Goal: Entertainment & Leisure: Consume media (video, audio)

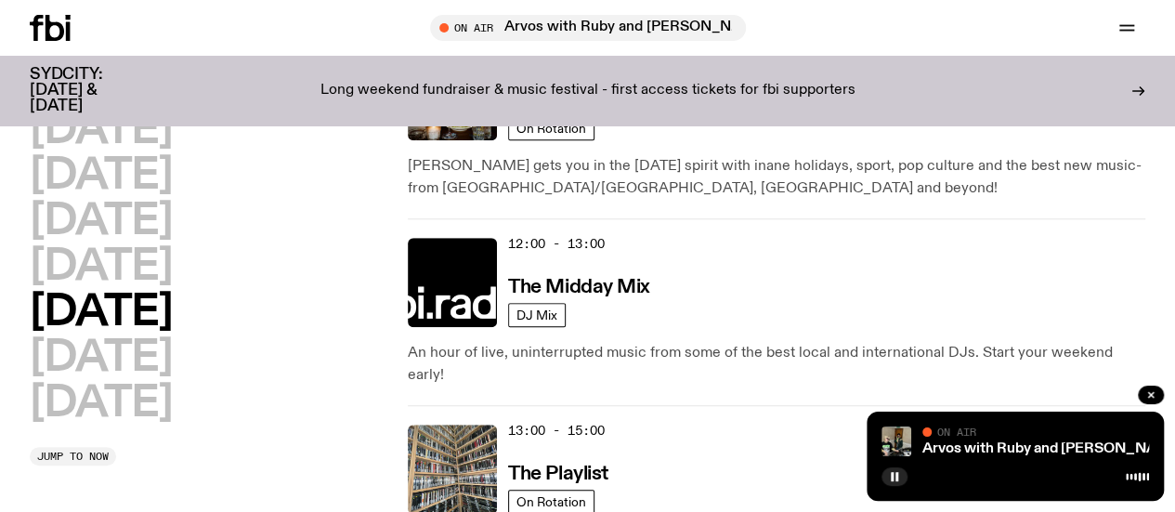
scroll to position [481, 0]
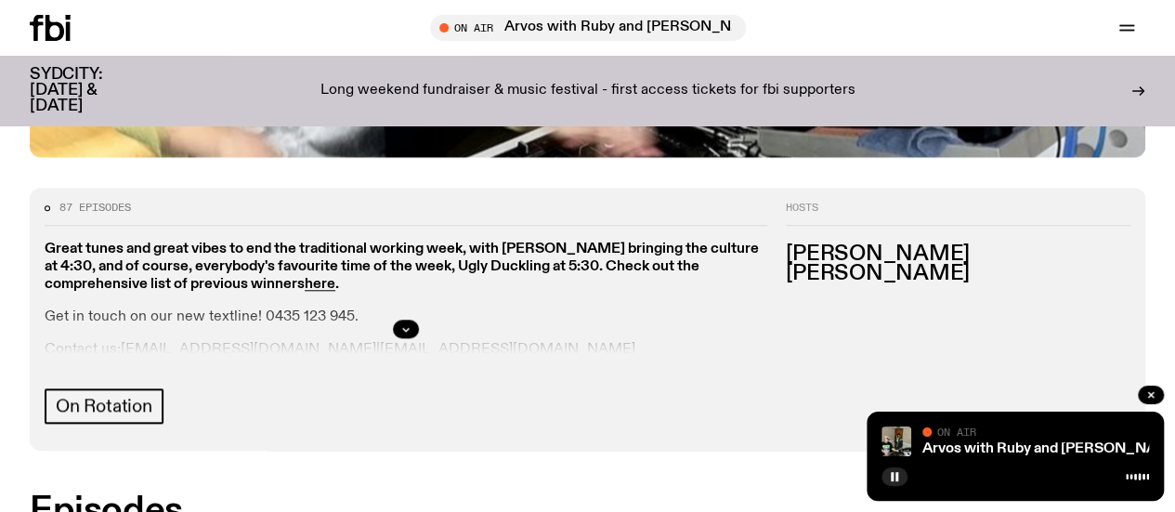
scroll to position [802, 0]
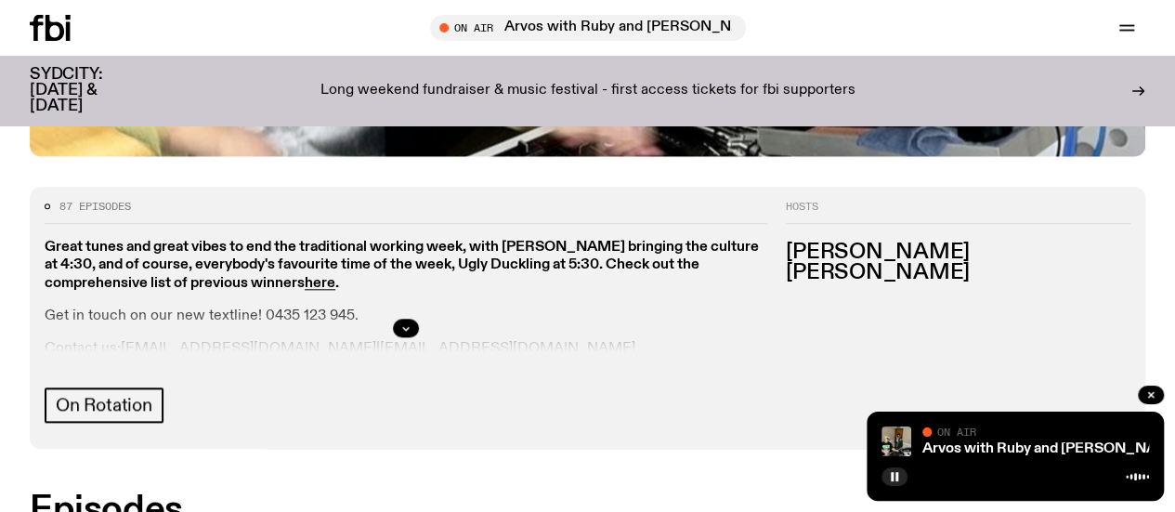
click at [767, 298] on div at bounding box center [406, 327] width 723 height 59
click at [412, 322] on icon "button" at bounding box center [405, 327] width 11 height 11
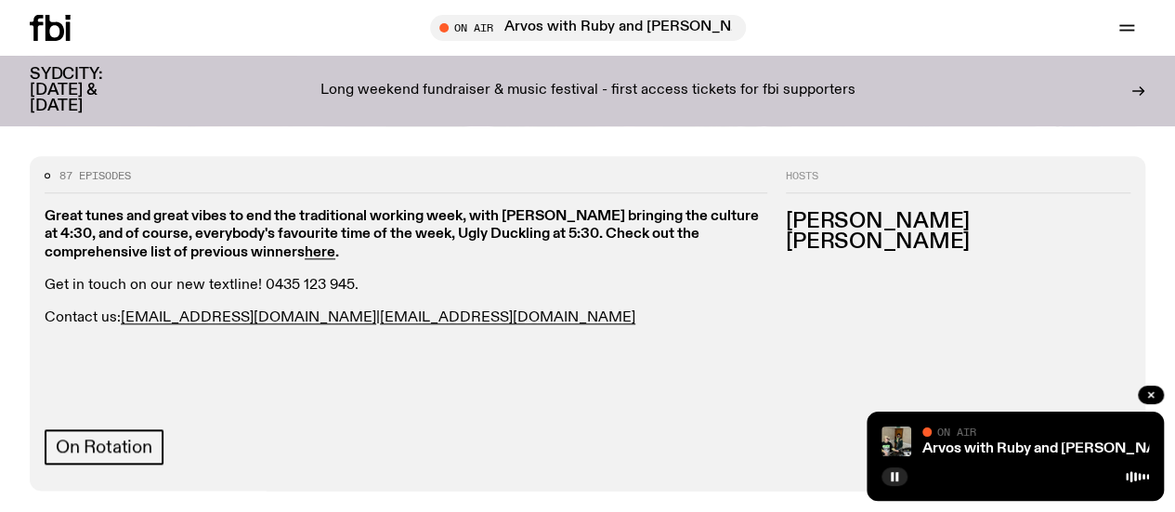
scroll to position [837, 0]
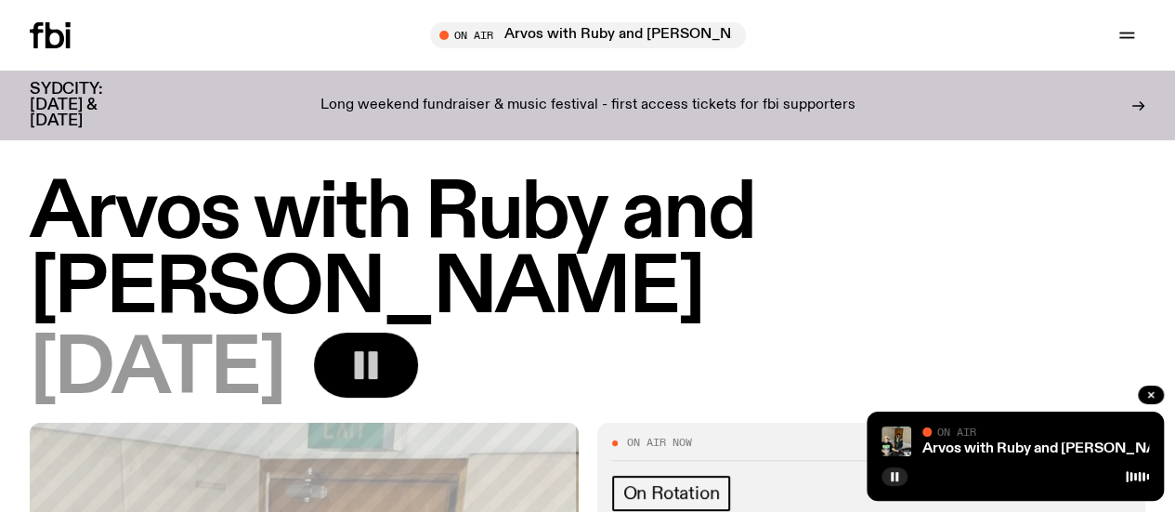
click at [363, 351] on rect "button" at bounding box center [358, 365] width 9 height 28
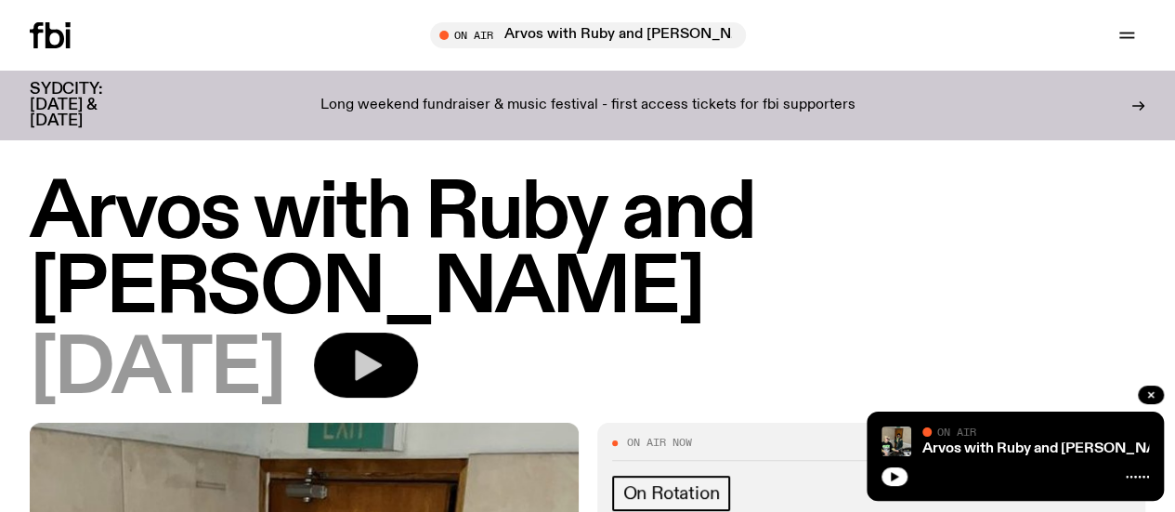
click at [382, 350] on icon "button" at bounding box center [368, 365] width 27 height 31
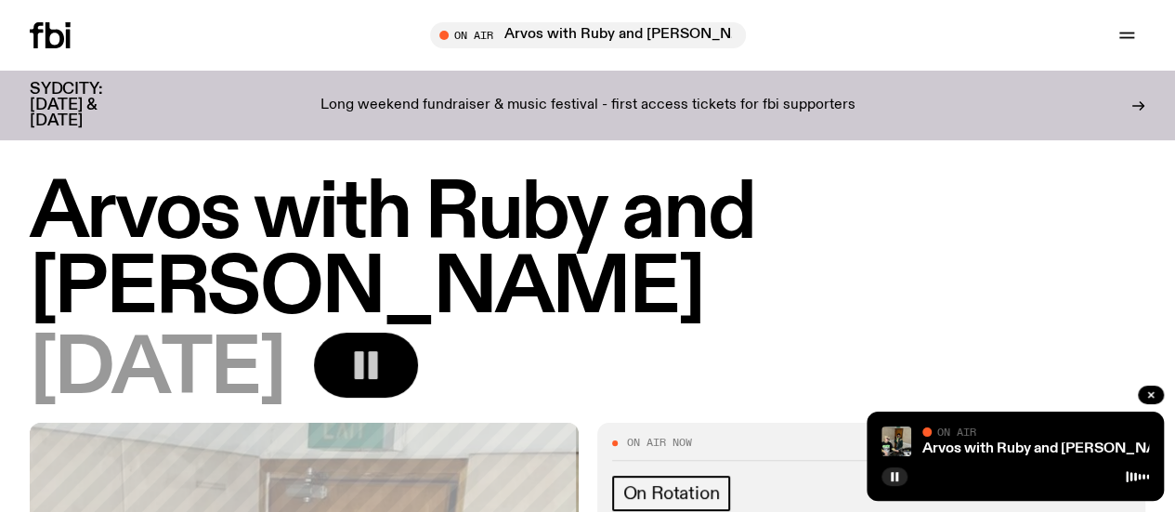
click at [377, 351] on rect "button" at bounding box center [372, 365] width 9 height 28
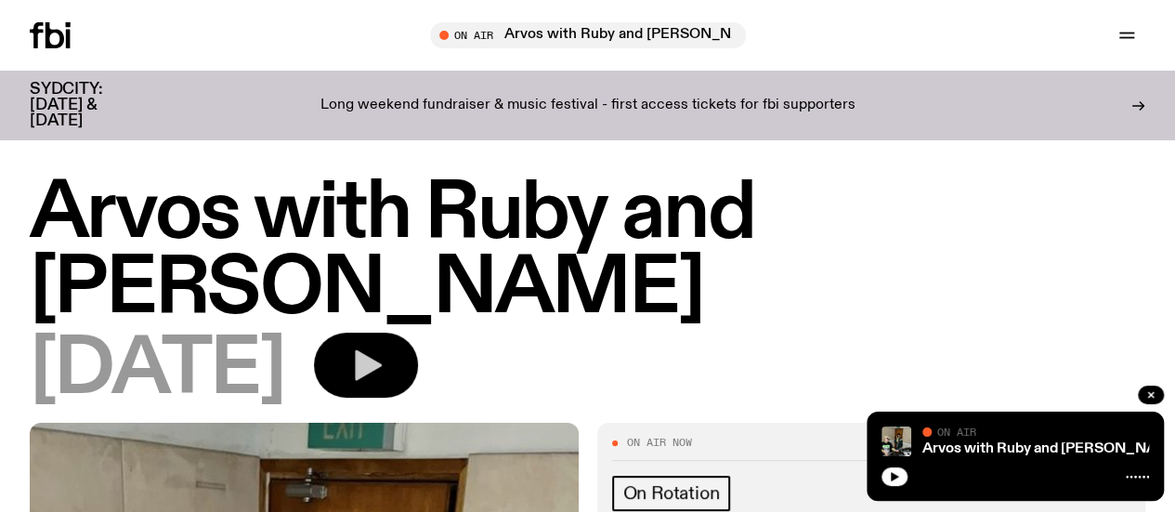
drag, startPoint x: 474, startPoint y: 307, endPoint x: 295, endPoint y: 0, distance: 355.2
click at [382, 350] on icon "button" at bounding box center [368, 365] width 27 height 31
click at [418, 333] on button "button" at bounding box center [366, 365] width 104 height 65
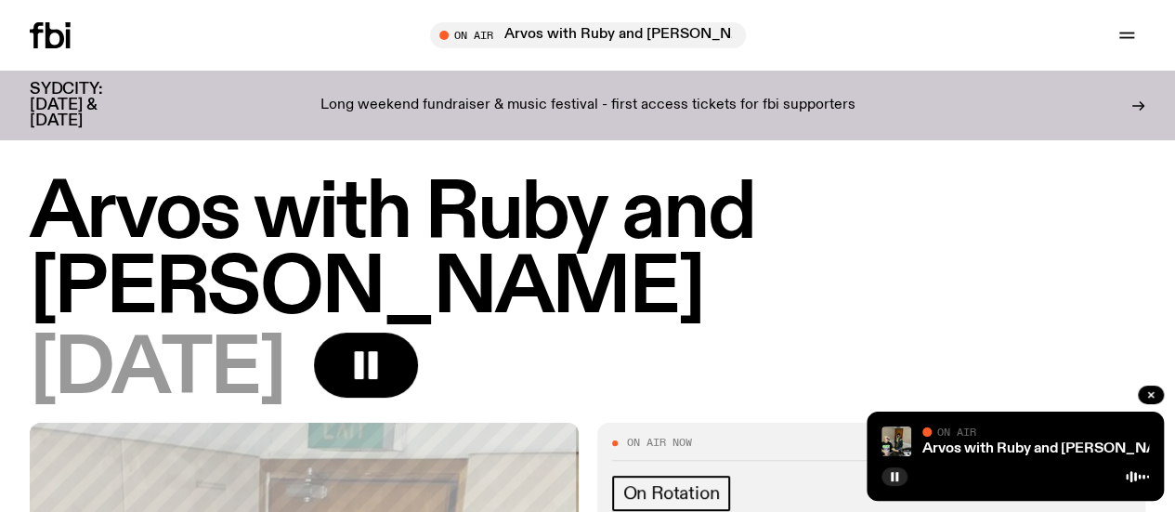
click at [377, 351] on rect "button" at bounding box center [372, 365] width 9 height 28
